Goal: Task Accomplishment & Management: Manage account settings

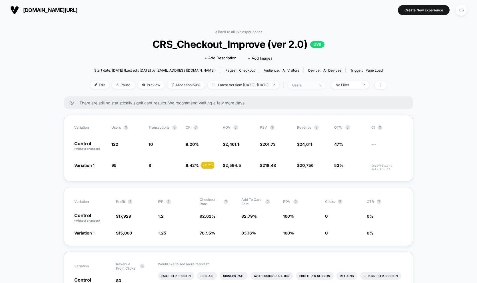
click at [308, 84] on div "users" at bounding box center [303, 85] width 23 height 4
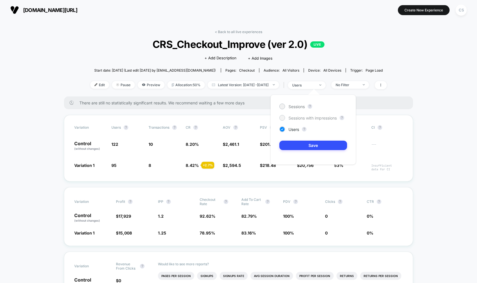
click at [298, 117] on span "Sessions with impressions" at bounding box center [312, 118] width 48 height 5
click at [296, 144] on button "Save" at bounding box center [313, 145] width 68 height 9
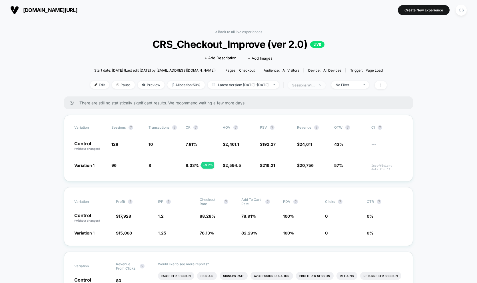
click at [307, 82] on span "sessions with impression" at bounding box center [307, 85] width 38 height 8
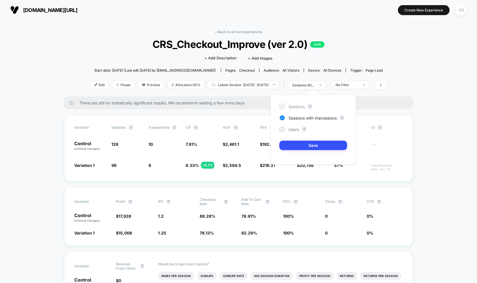
click at [285, 108] on div "Sessions" at bounding box center [291, 107] width 25 height 6
click at [296, 141] on button "Save" at bounding box center [313, 145] width 68 height 9
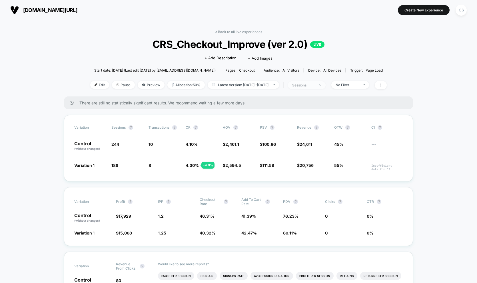
click at [321, 82] on span "sessions" at bounding box center [307, 85] width 38 height 8
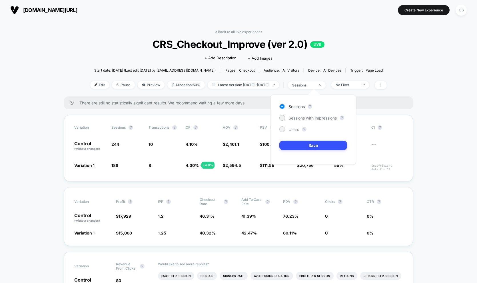
click at [286, 130] on div "Users" at bounding box center [289, 129] width 20 height 6
click at [292, 147] on button "Save" at bounding box center [313, 145] width 68 height 9
